Goal: Information Seeking & Learning: Learn about a topic

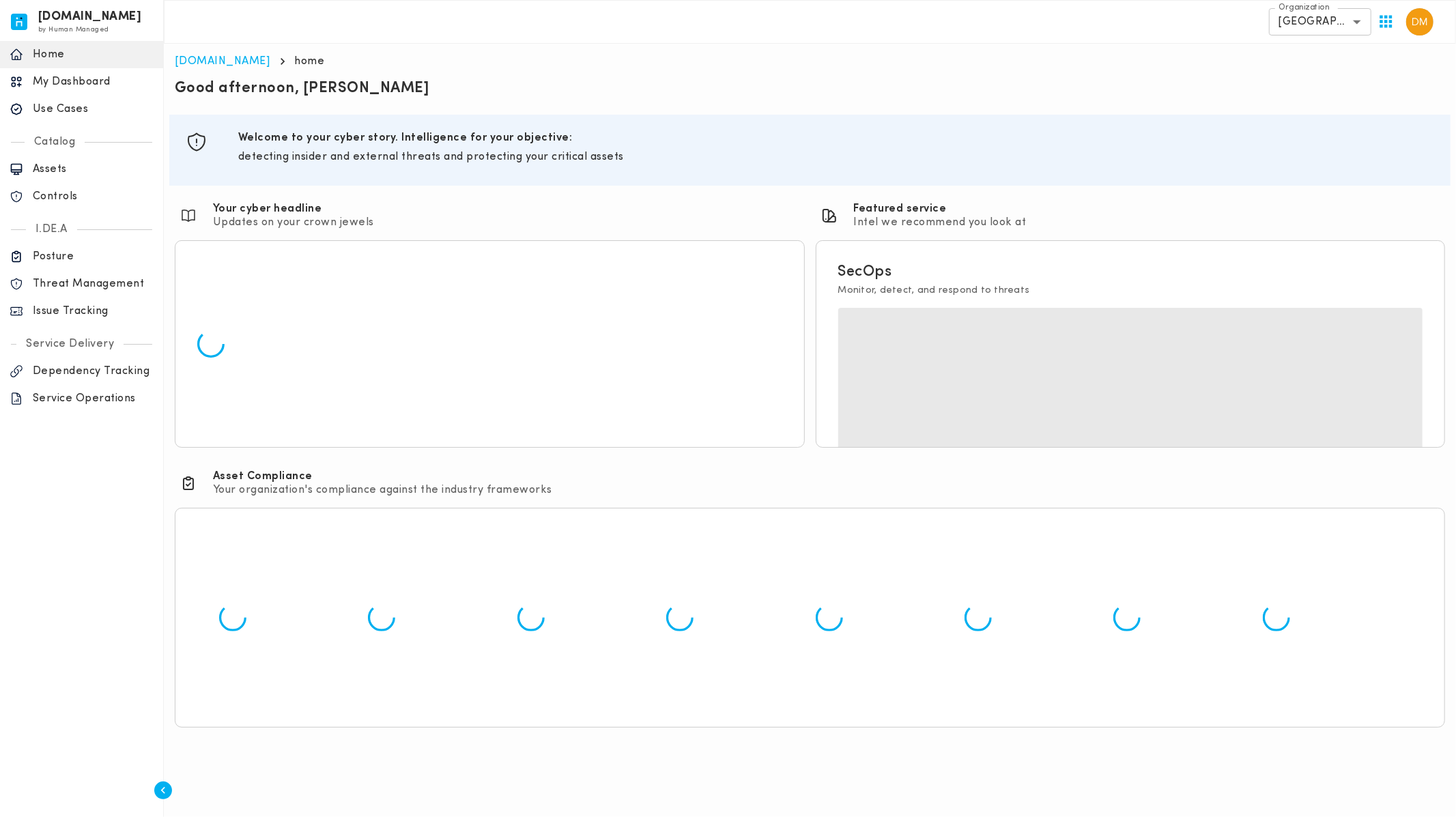
click at [1354, 22] on body "[DOMAIN_NAME] by Human Managed {"resourceSet":[{"resourceId":"invicta-io/web/na…" at bounding box center [728, 369] width 1456 height 739
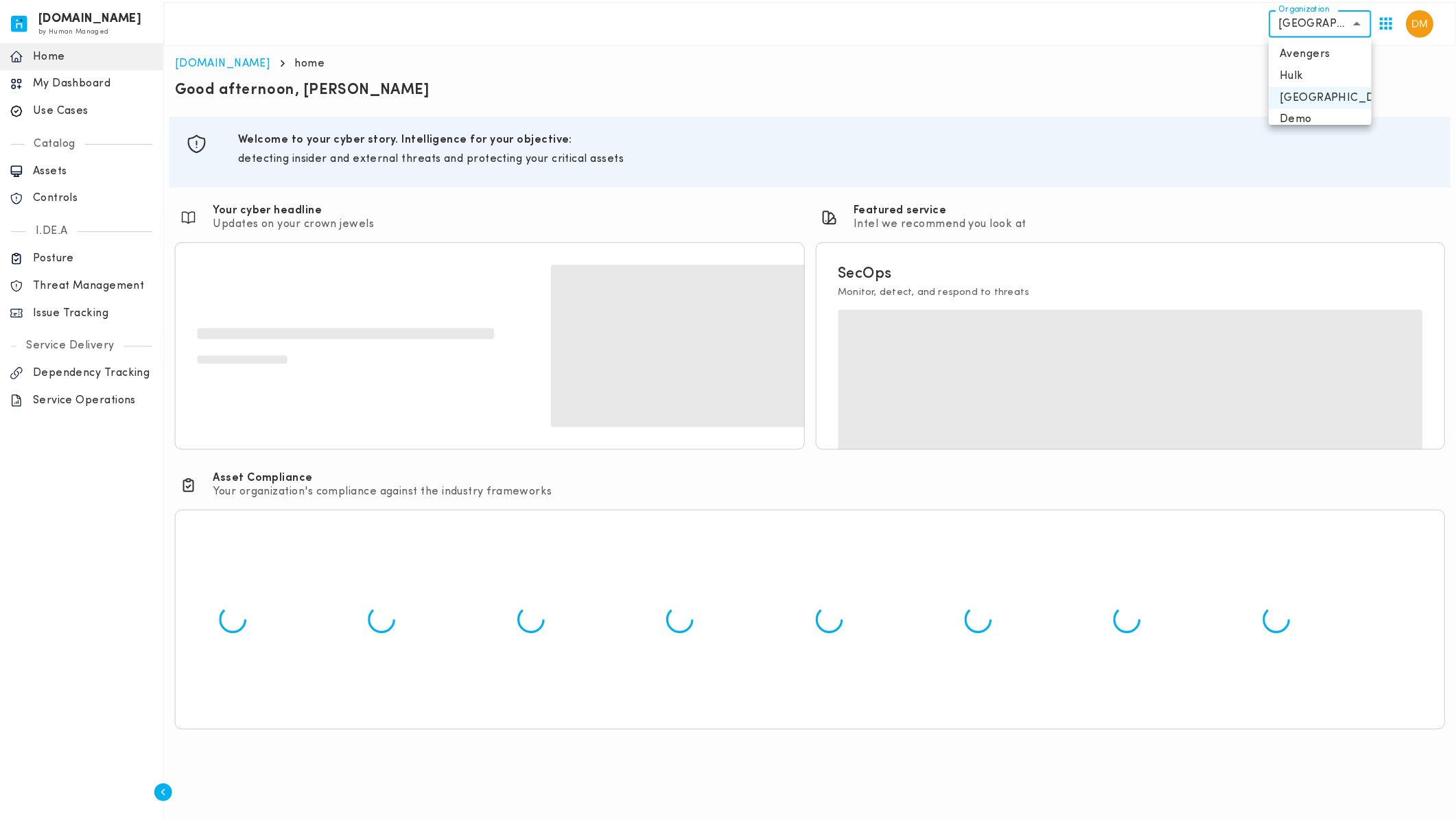
scroll to position [55, 0]
click at [1318, 100] on li "Pacific Rim" at bounding box center [1327, 107] width 103 height 22
type input "**********"
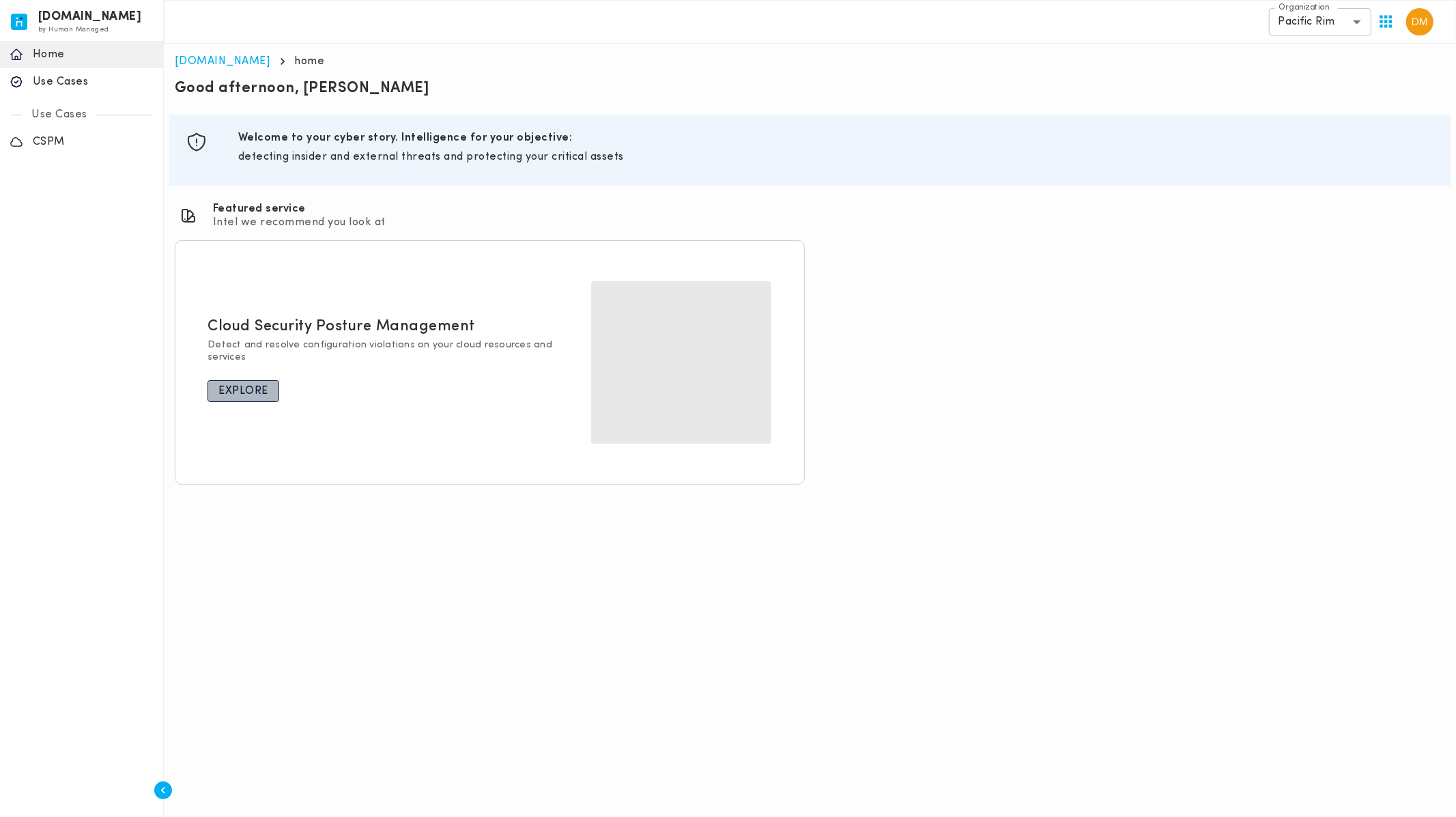
click at [235, 384] on p "Explore" at bounding box center [243, 391] width 50 height 13
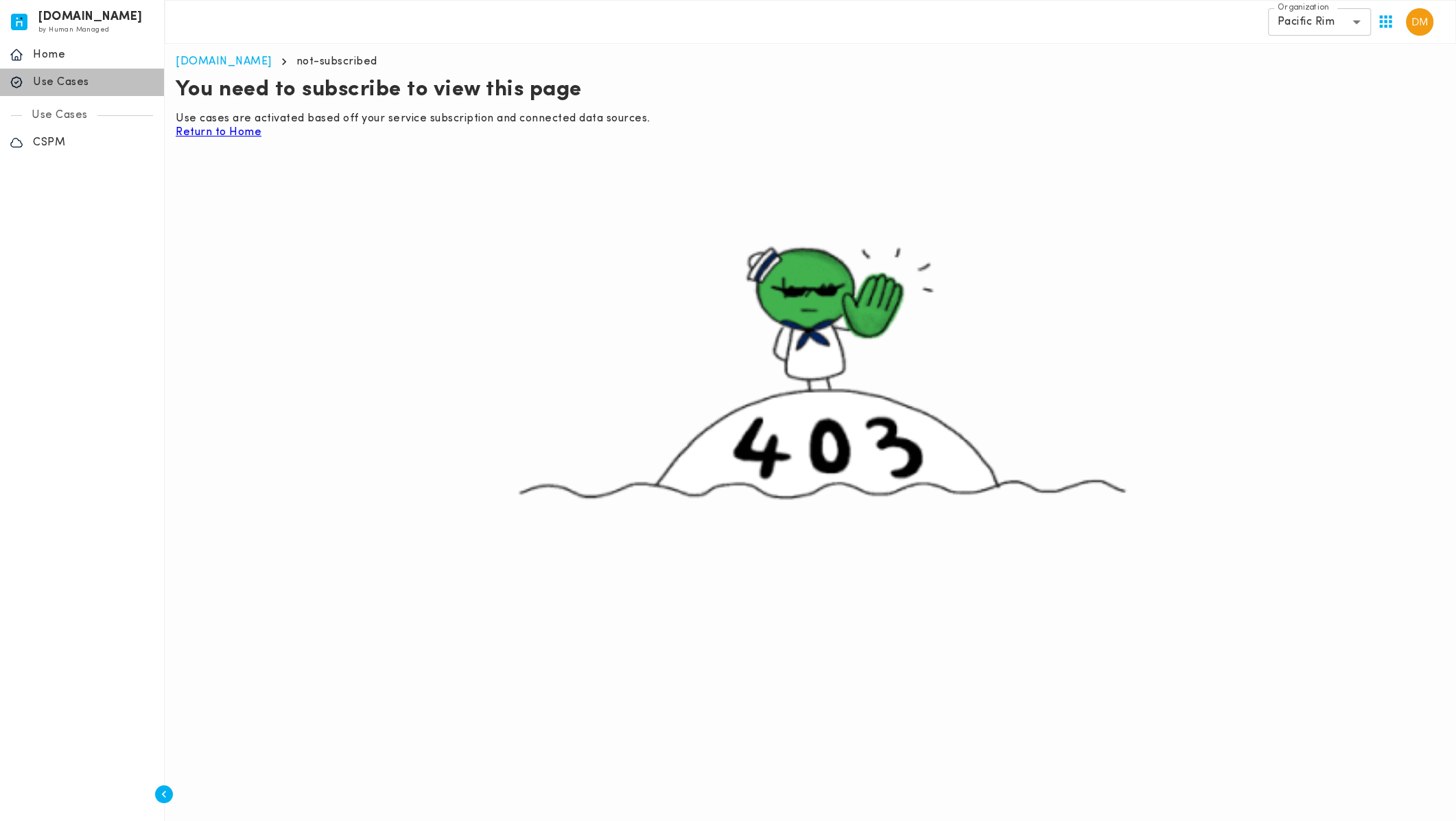
click at [64, 80] on p "Use Cases" at bounding box center [94, 82] width 122 height 13
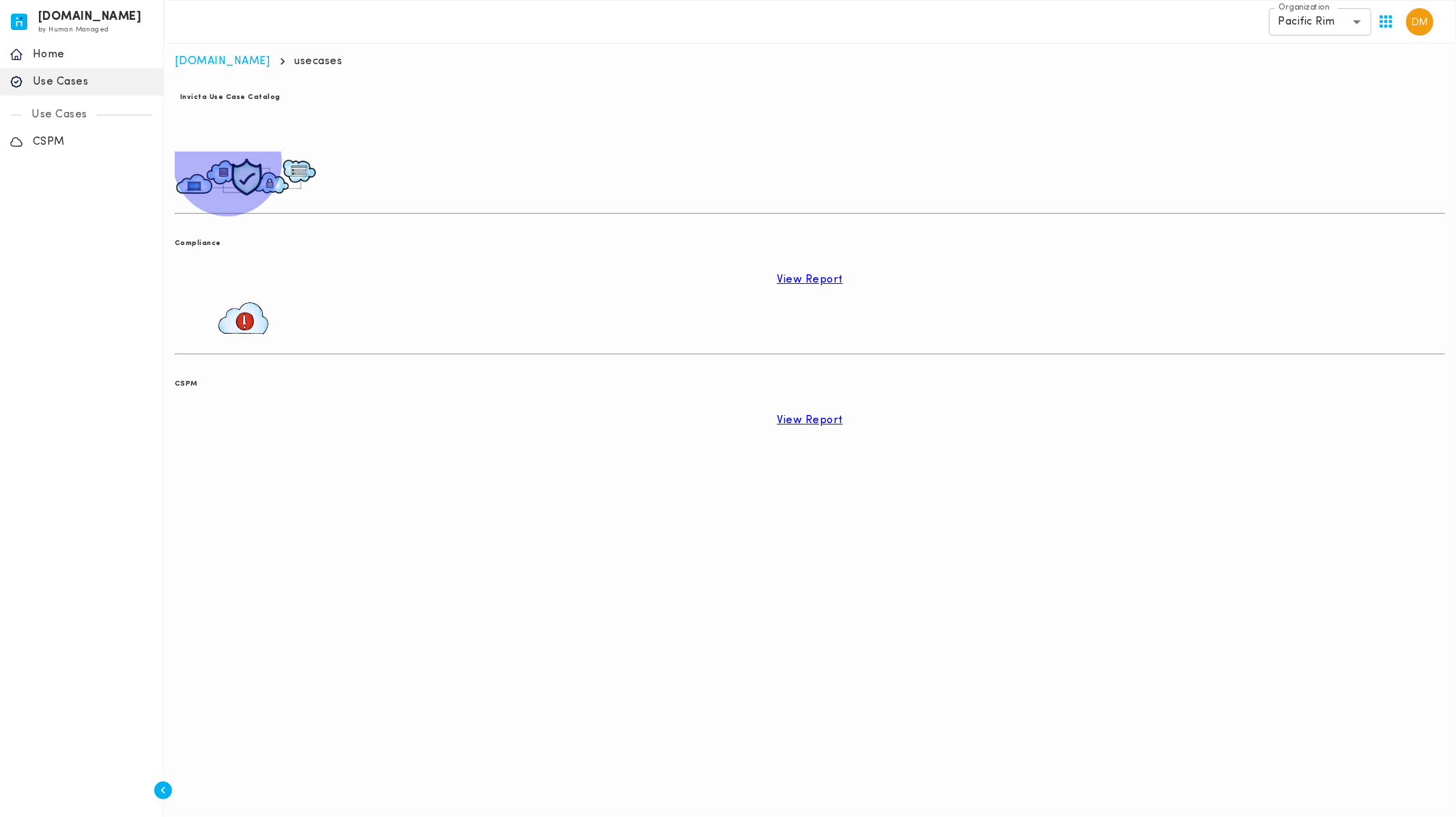
click at [777, 414] on p "View Report" at bounding box center [810, 420] width 66 height 13
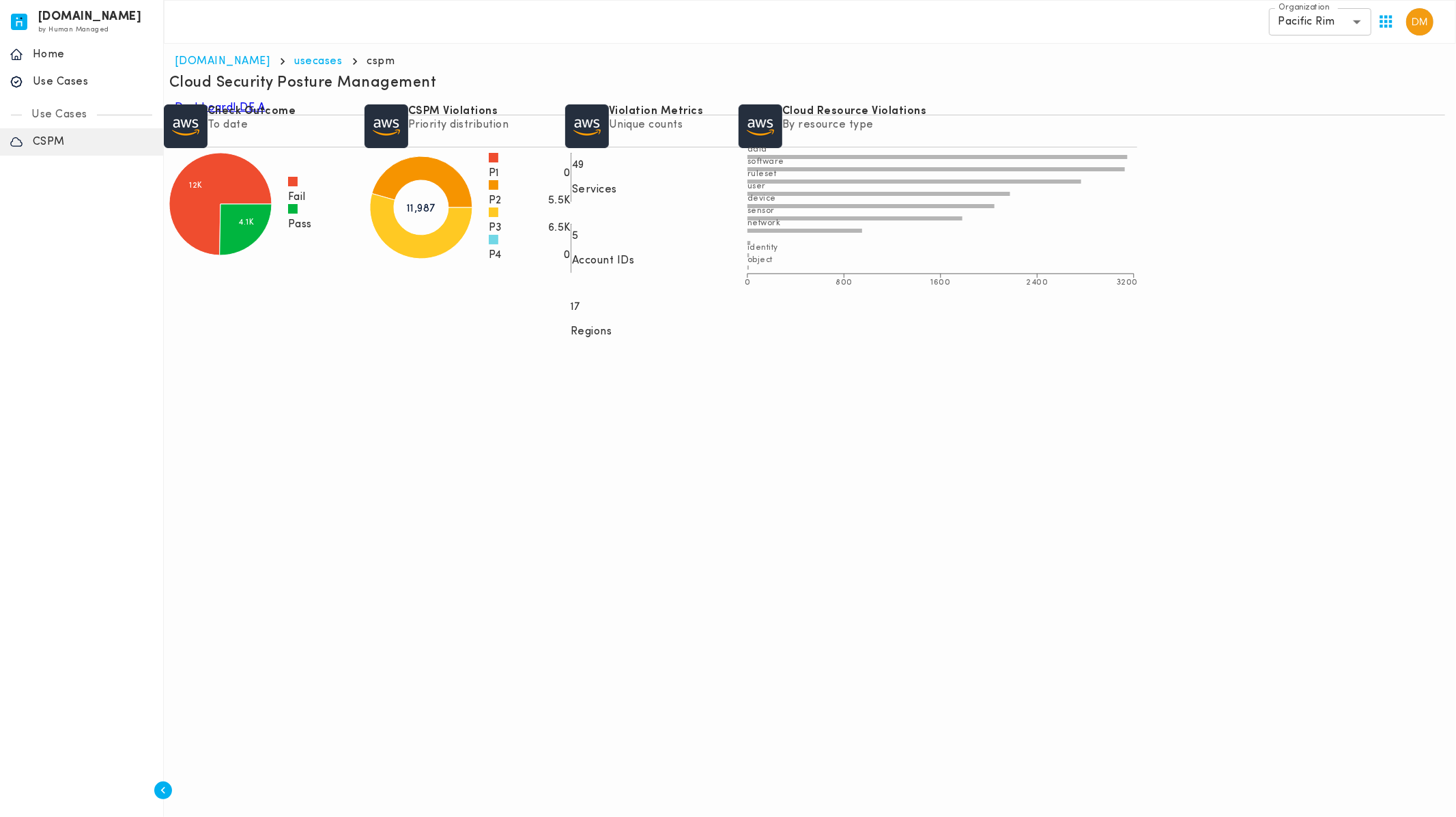
click at [265, 115] on link "I.DE.A" at bounding box center [250, 108] width 32 height 13
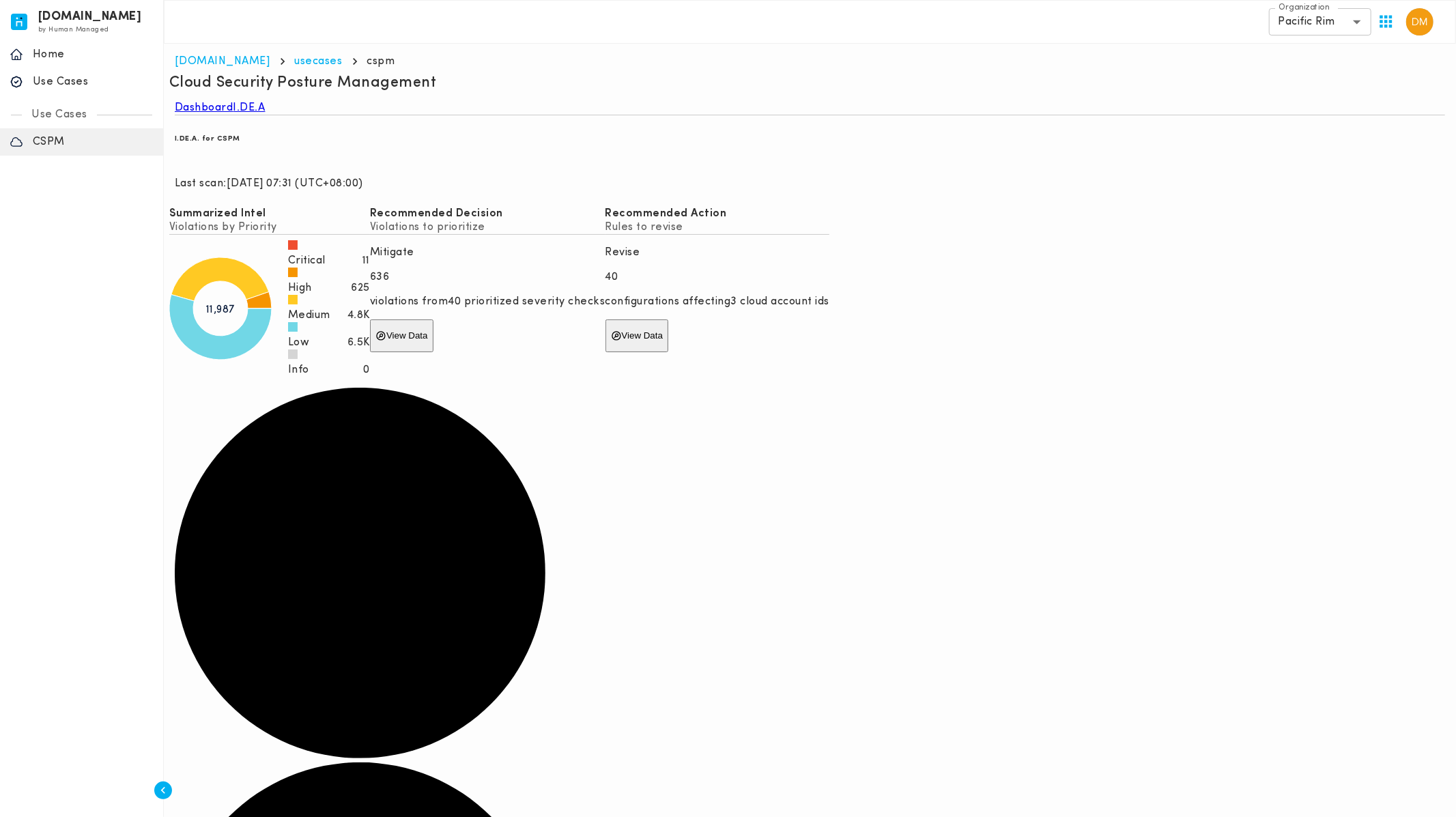
click at [894, 566] on html "[DOMAIN_NAME] by Human Managed {"resourceSet":[{"resourceId":"invicta-io/web/na…" at bounding box center [728, 775] width 1456 height 1550
